Goal: Navigation & Orientation: Go to known website

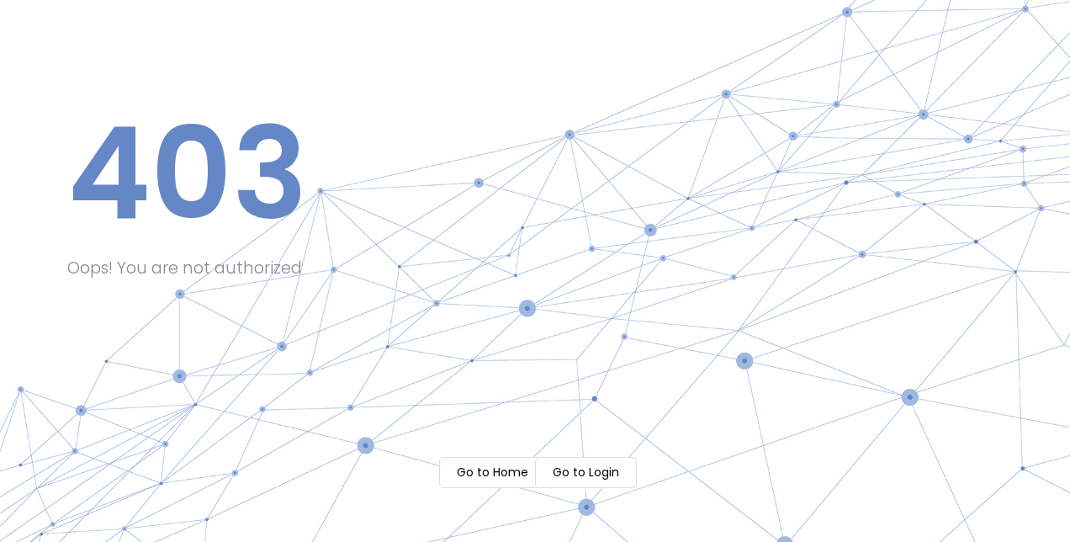
click at [568, 465] on m-button "Go to Login" at bounding box center [586, 472] width 102 height 31
click at [491, 471] on m-button "Go to Home" at bounding box center [492, 472] width 107 height 31
